Goal: Entertainment & Leisure: Consume media (video, audio)

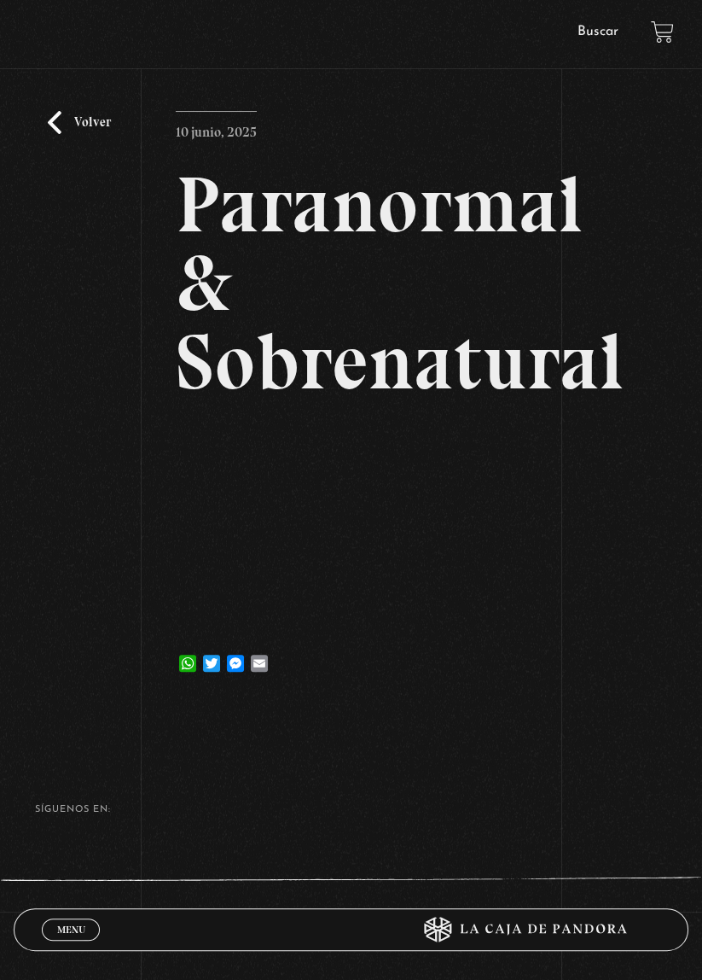
scroll to position [90, 0]
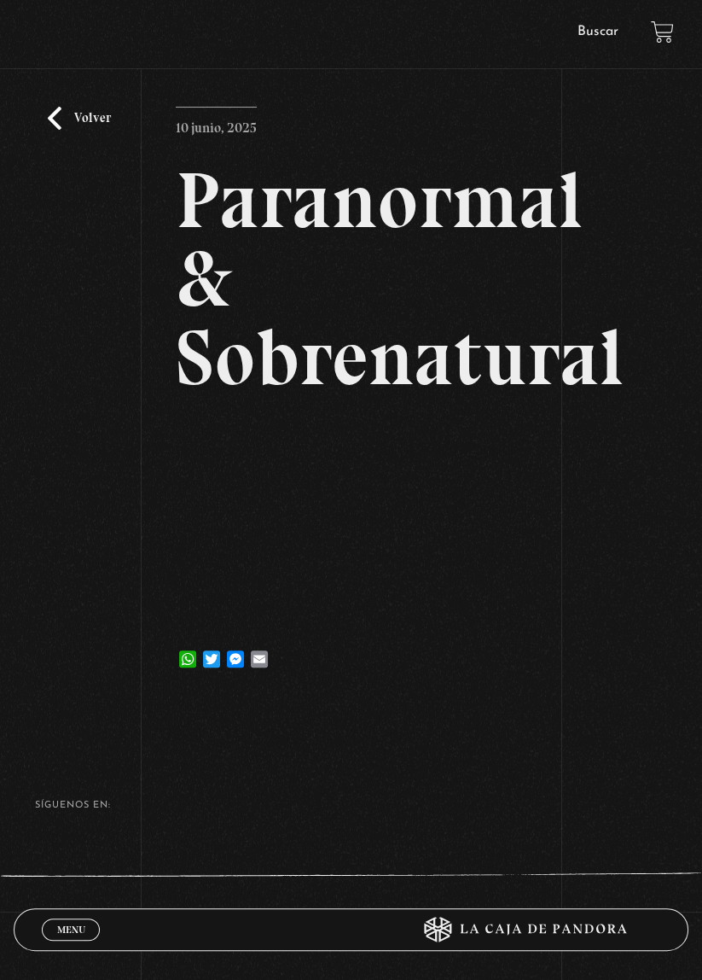
click at [100, 127] on link "Volver" at bounding box center [79, 118] width 63 height 23
click at [92, 130] on link "Volver" at bounding box center [79, 118] width 63 height 23
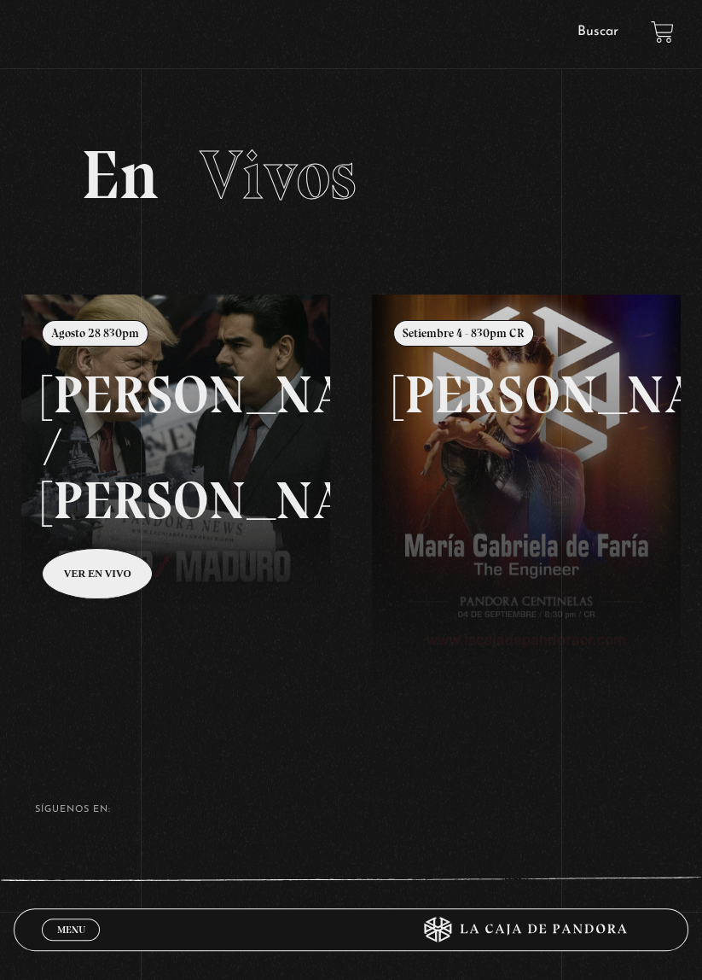
click at [70, 931] on span "Menu" at bounding box center [71, 929] width 28 height 10
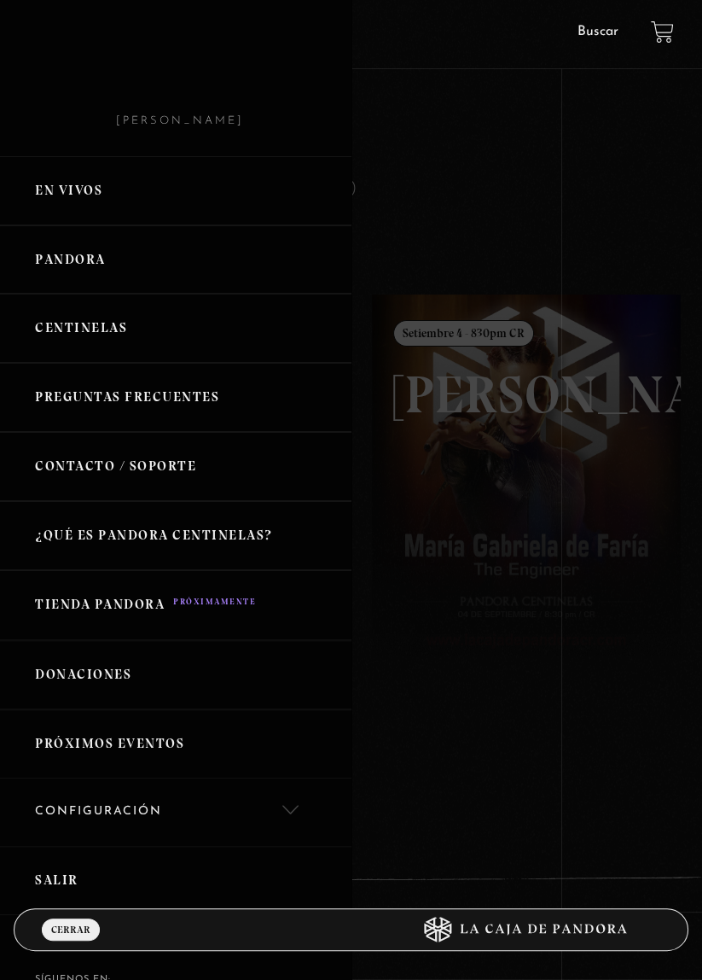
click at [107, 259] on link "Pandora" at bounding box center [176, 259] width 352 height 69
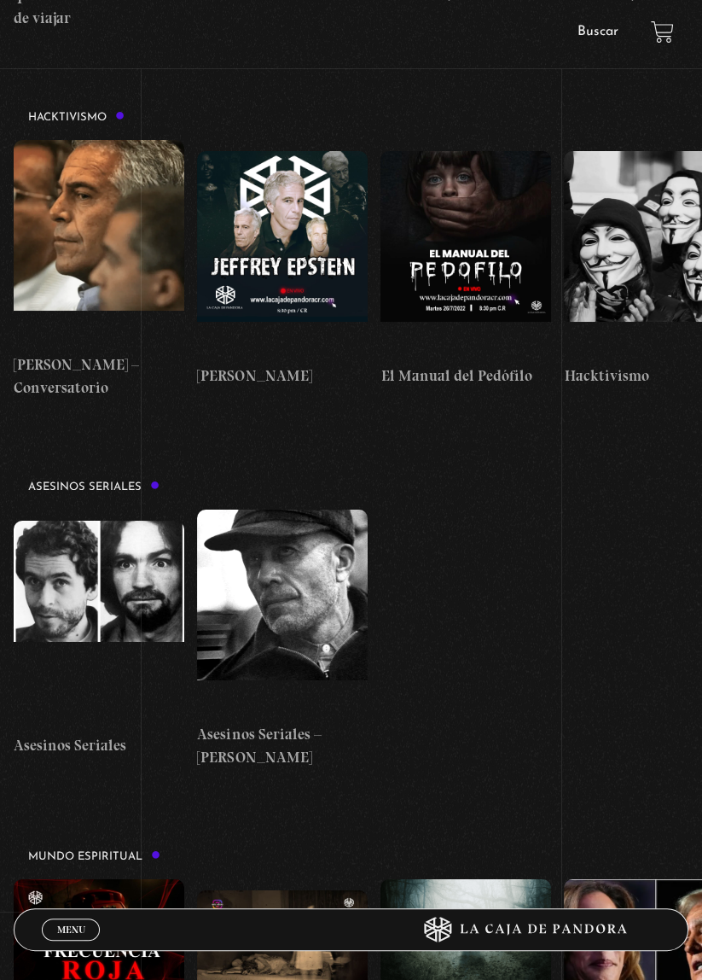
scroll to position [4195, 0]
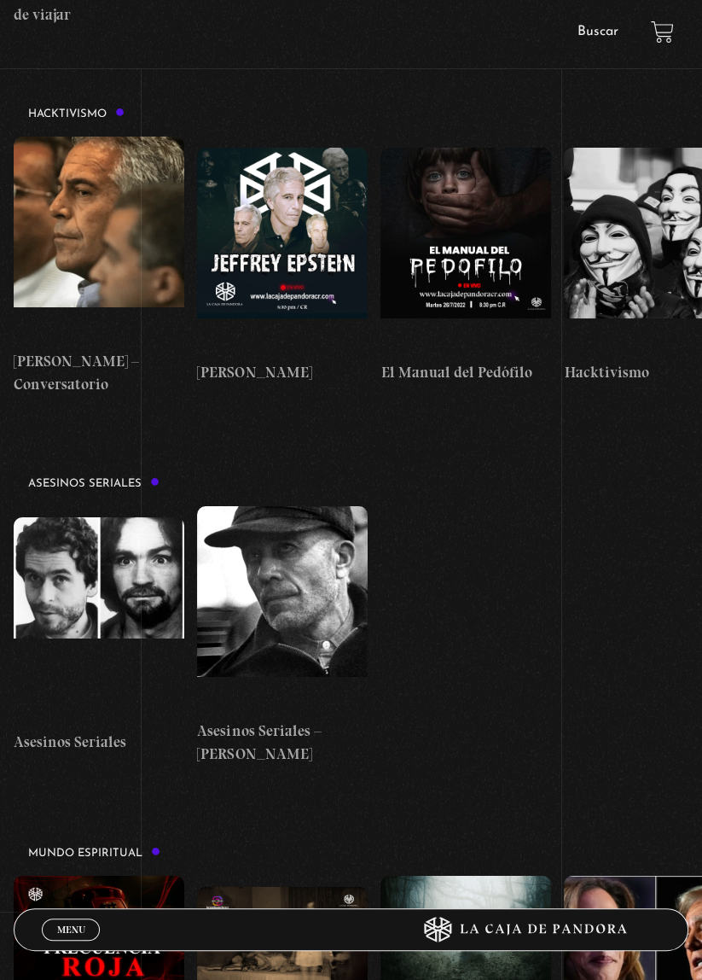
click at [93, 875] on figure at bounding box center [99, 977] width 171 height 205
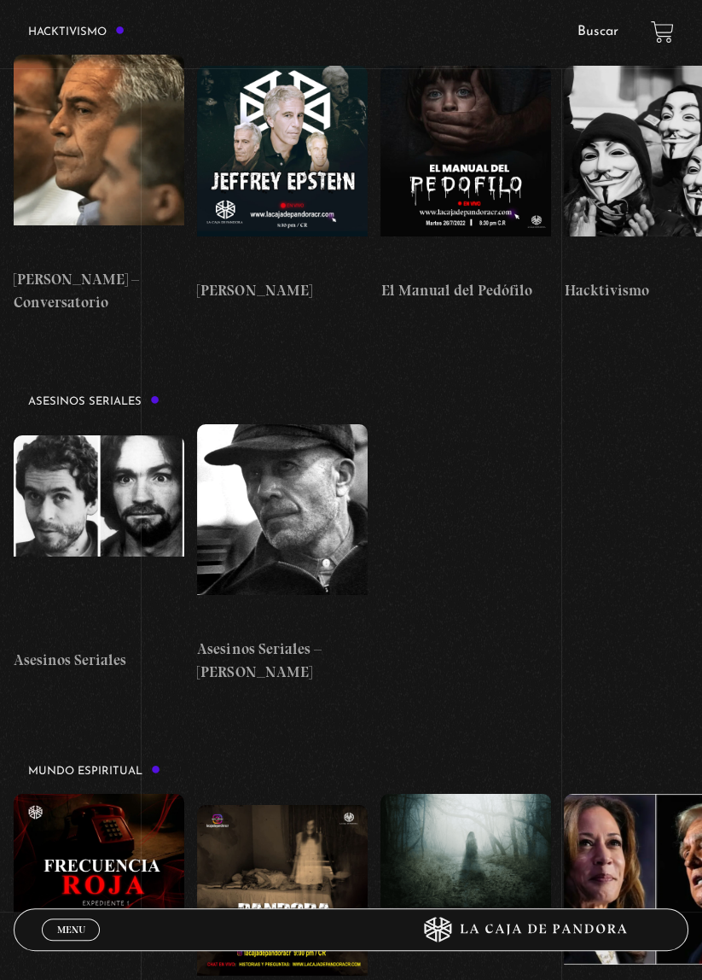
scroll to position [0, 458]
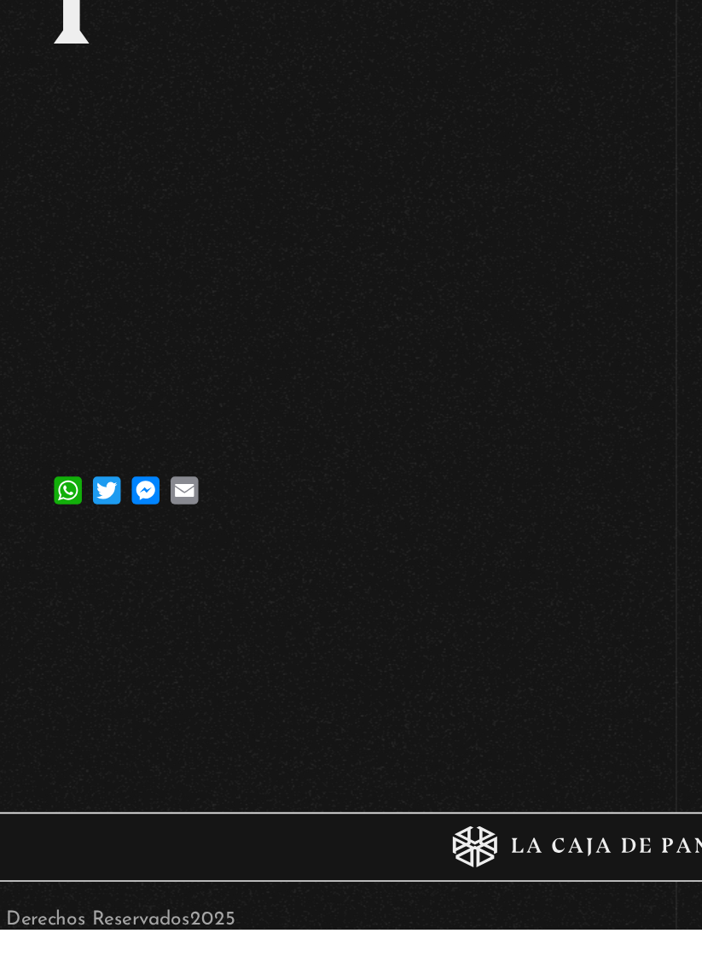
scroll to position [206, 0]
